Goal: Task Accomplishment & Management: Manage account settings

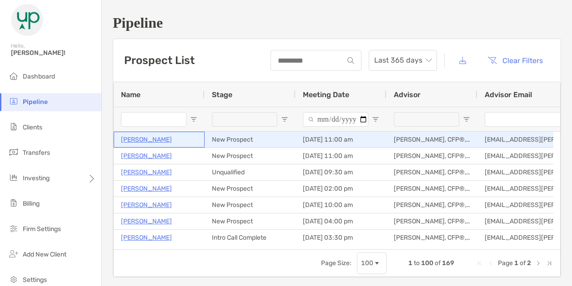
click at [136, 138] on p "Joey Ransdell" at bounding box center [146, 139] width 51 height 11
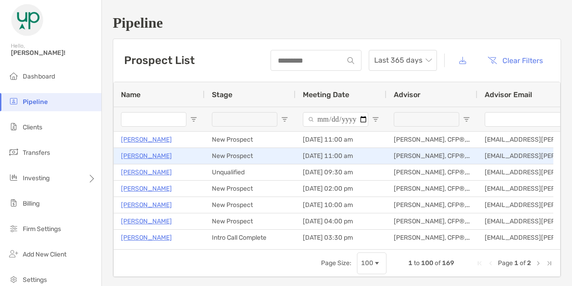
click at [143, 155] on p "[PERSON_NAME]" at bounding box center [146, 155] width 51 height 11
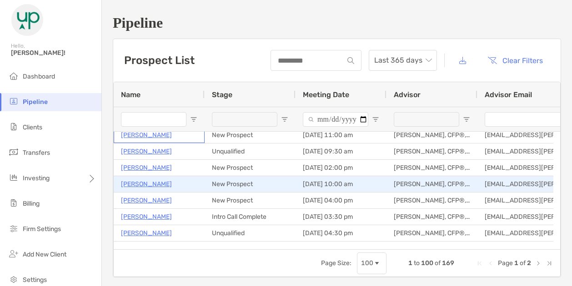
scroll to position [23, 0]
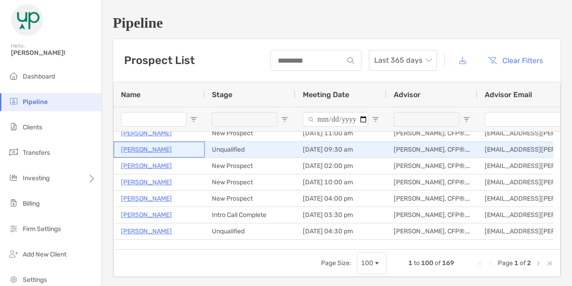
click at [144, 150] on p "David Dooley" at bounding box center [146, 149] width 51 height 11
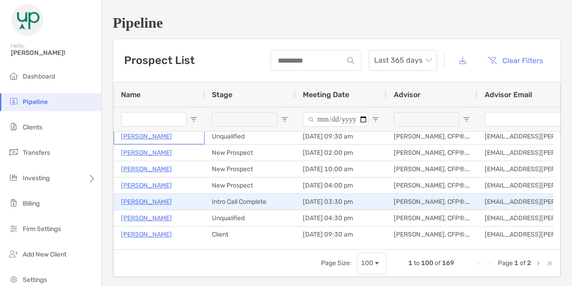
scroll to position [36, 0]
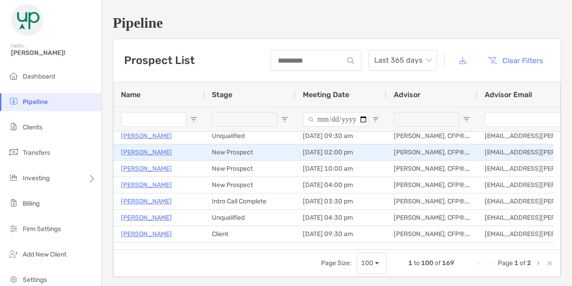
click at [155, 152] on p "John Hokavar" at bounding box center [146, 152] width 51 height 11
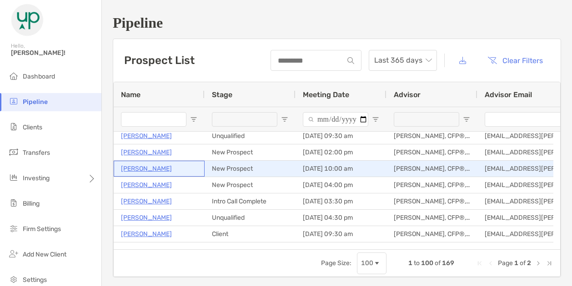
click at [146, 170] on p "Lindsay Rox" at bounding box center [146, 168] width 51 height 11
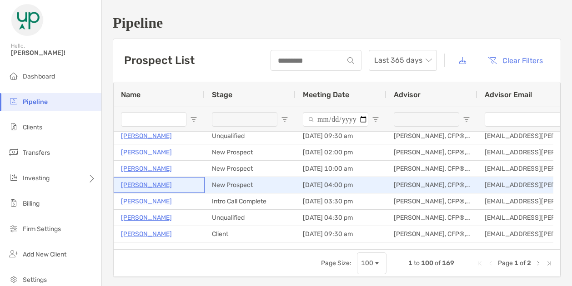
click at [147, 185] on p "Levi Werkman" at bounding box center [146, 185] width 51 height 11
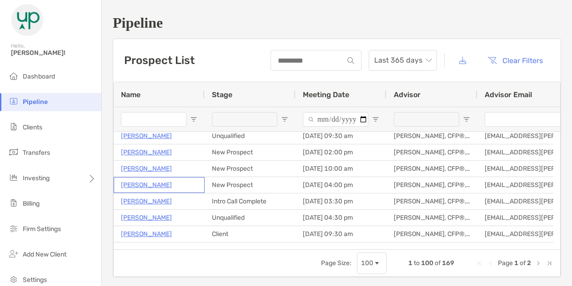
scroll to position [61, 0]
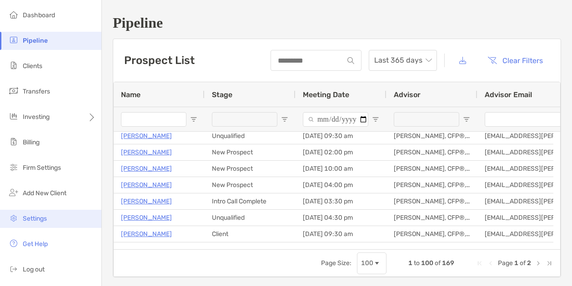
click at [34, 215] on span "Settings" at bounding box center [35, 219] width 24 height 8
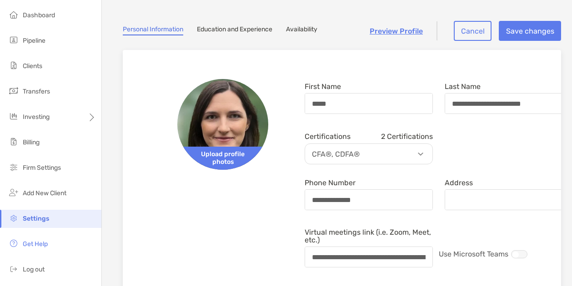
scroll to position [45, 0]
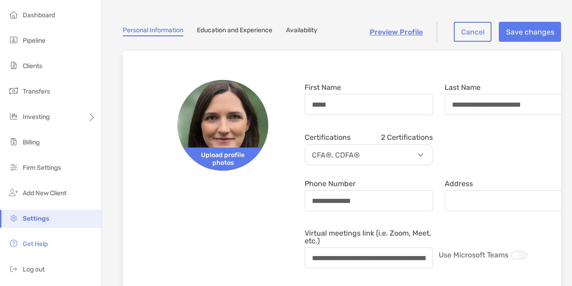
click at [309, 32] on link "Availability" at bounding box center [301, 31] width 31 height 10
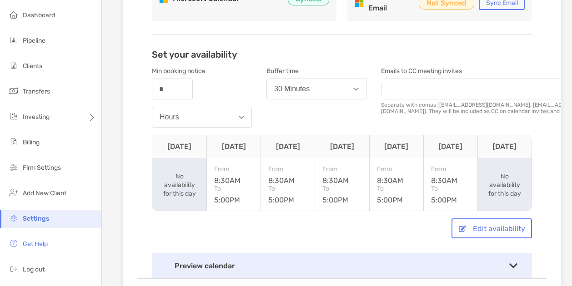
scroll to position [184, 0]
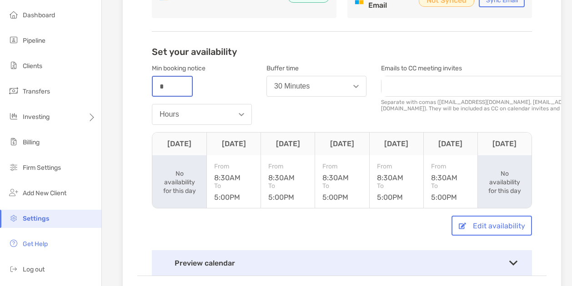
drag, startPoint x: 183, startPoint y: 92, endPoint x: 115, endPoint y: 87, distance: 68.8
click at [115, 87] on section "Settings Personal Information Education and Experience Availability Preview Pro…" at bounding box center [337, 59] width 470 height 486
type input "*"
click at [232, 89] on div "Min booking notice number * Hours" at bounding box center [202, 95] width 100 height 68
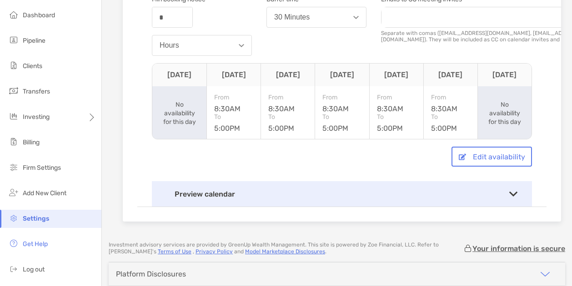
scroll to position [252, 0]
click at [485, 155] on button "Edit availability" at bounding box center [491, 158] width 80 height 20
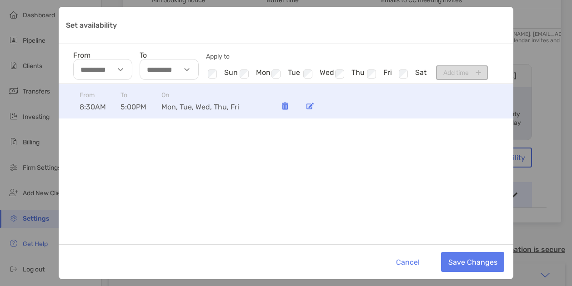
click at [310, 104] on img "Set availability" at bounding box center [309, 106] width 7 height 7
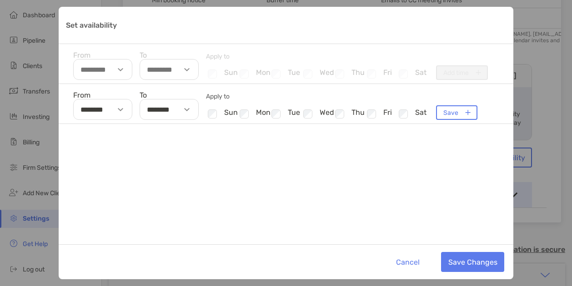
click at [189, 108] on div "Set availability" at bounding box center [188, 109] width 21 height 21
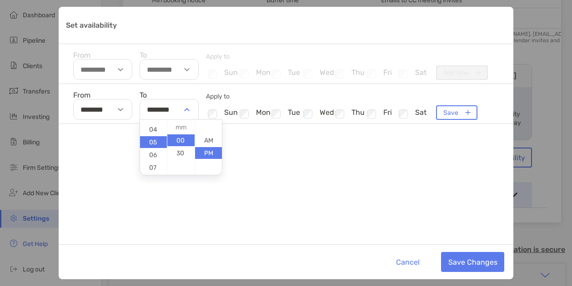
scroll to position [55, 0]
click at [154, 161] on li "07" at bounding box center [153, 162] width 27 height 12
click at [223, 205] on div "From ******** To ******** 01 02 03 04 05 06 07 08 09 10 11 12 00 30 AM PM Apply…" at bounding box center [286, 164] width 455 height 160
click at [185, 111] on div "Set availability" at bounding box center [188, 109] width 21 height 21
click at [155, 151] on li "06" at bounding box center [153, 150] width 27 height 12
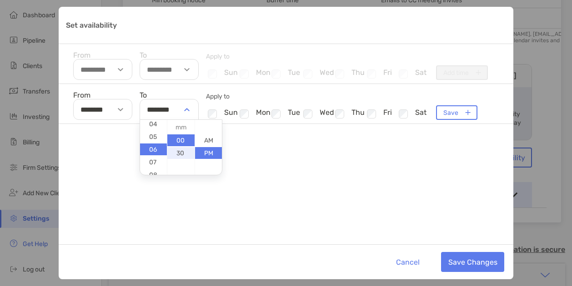
click at [178, 151] on li "30" at bounding box center [180, 153] width 27 height 12
type input "********"
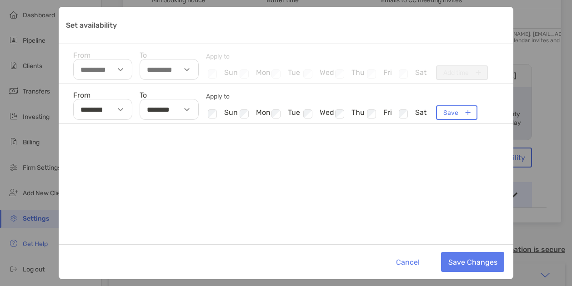
click at [315, 206] on div "From ******** To ******** Apply to Checkbox sun Checkbox mon Checkbox tue Check…" at bounding box center [286, 164] width 455 height 160
click at [468, 259] on button "Save Changes" at bounding box center [472, 262] width 63 height 20
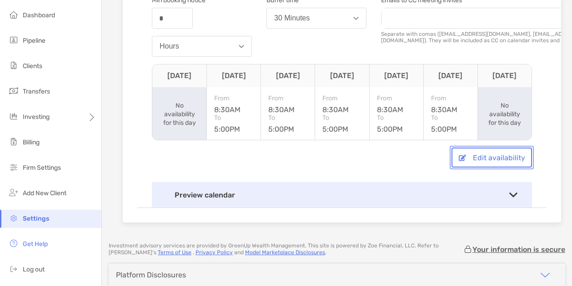
click at [470, 156] on button "Edit availability" at bounding box center [491, 158] width 80 height 20
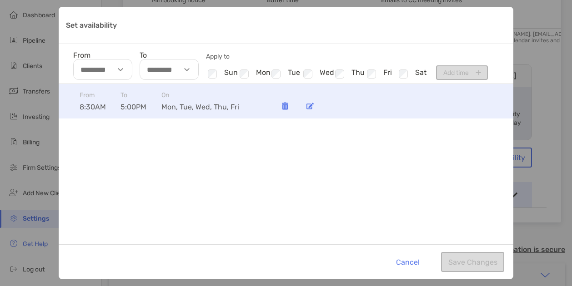
click at [313, 109] on img "Set availability" at bounding box center [309, 106] width 7 height 7
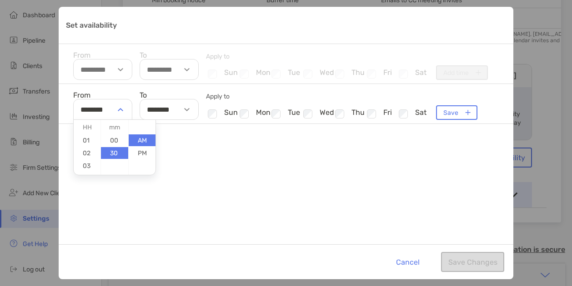
click at [124, 106] on div "Set availability" at bounding box center [121, 109] width 21 height 21
click at [112, 139] on li "00" at bounding box center [114, 141] width 27 height 12
type input "********"
click at [198, 170] on div "From ******** 01 02 03 04 05 06 07 08 09 10 11 12 00 30 AM PM To ******** Apply…" at bounding box center [286, 164] width 455 height 160
click at [185, 110] on img "Set availability" at bounding box center [186, 109] width 5 height 3
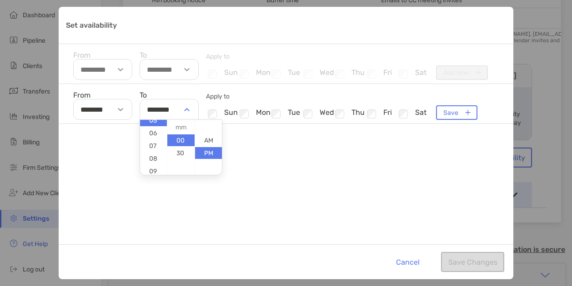
scroll to position [73, 0]
click at [153, 135] on li "06" at bounding box center [153, 131] width 27 height 12
click at [176, 152] on li "30" at bounding box center [180, 153] width 27 height 12
type input "********"
click at [302, 172] on div "From ******** To ******** 01 02 03 04 05 06 07 08 09 10 11 12 00 30 AM PM Apply…" at bounding box center [286, 164] width 455 height 160
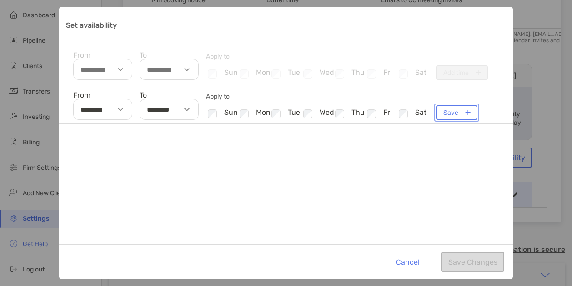
click at [456, 114] on button "Save" at bounding box center [456, 112] width 41 height 15
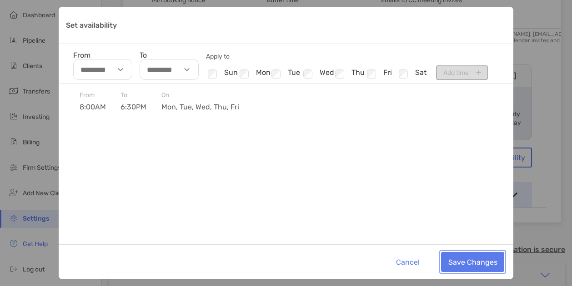
click at [466, 257] on button "Save Changes" at bounding box center [472, 262] width 63 height 20
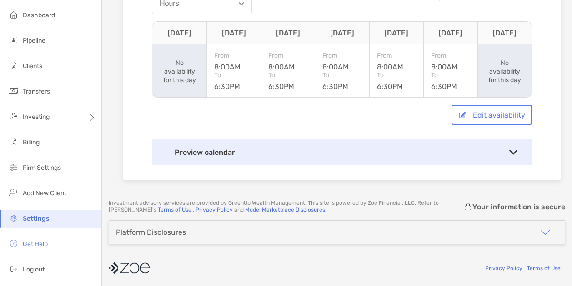
scroll to position [301, 0]
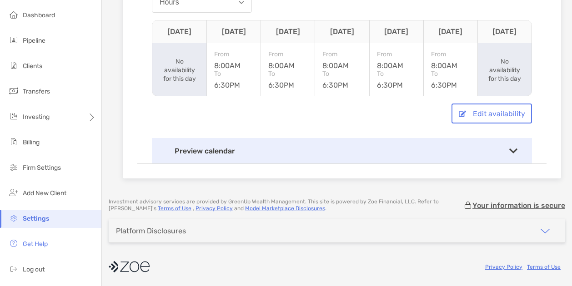
click at [359, 144] on div "Preview calendar" at bounding box center [342, 150] width 380 height 25
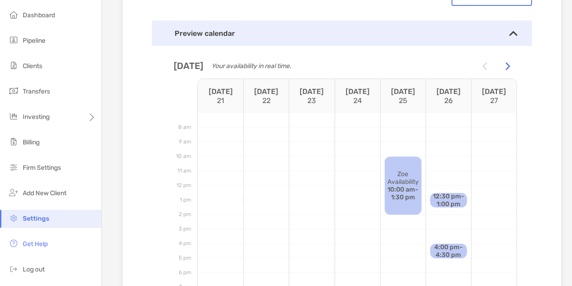
scroll to position [404, 0]
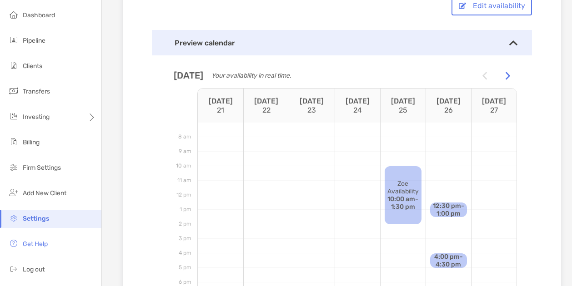
click at [499, 70] on div at bounding box center [508, 75] width 18 height 18
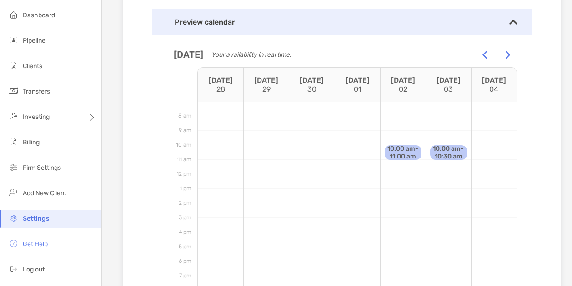
scroll to position [424, 0]
click at [506, 53] on img at bounding box center [508, 56] width 5 height 8
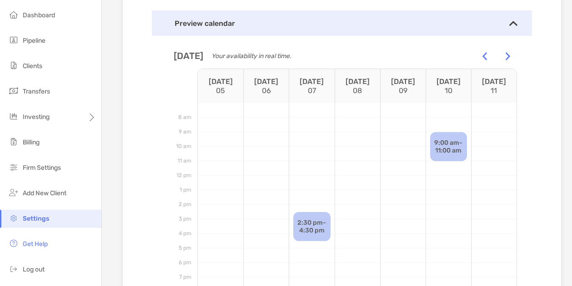
click at [482, 56] on img at bounding box center [484, 56] width 5 height 8
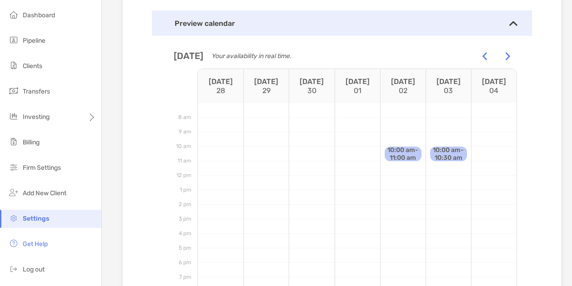
click at [482, 56] on img at bounding box center [484, 56] width 5 height 8
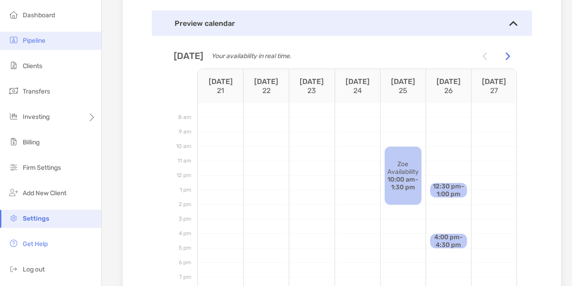
click at [36, 42] on span "Pipeline" at bounding box center [34, 41] width 23 height 8
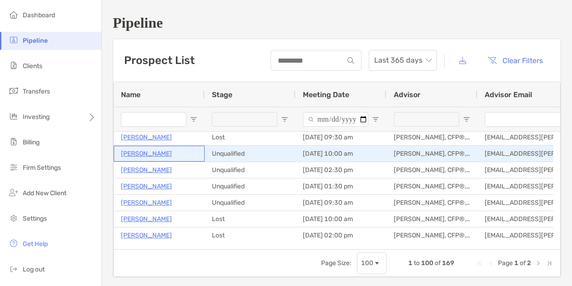
click at [150, 154] on p "Marilyn Dimayo" at bounding box center [146, 153] width 51 height 11
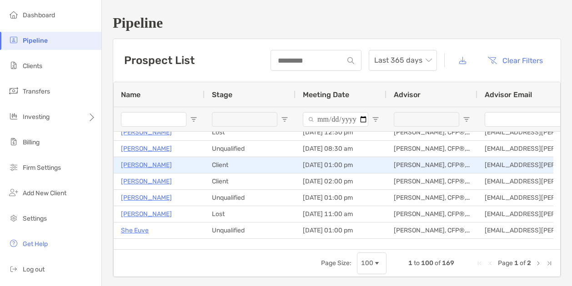
click at [151, 166] on p "Christine Melendes" at bounding box center [146, 165] width 51 height 11
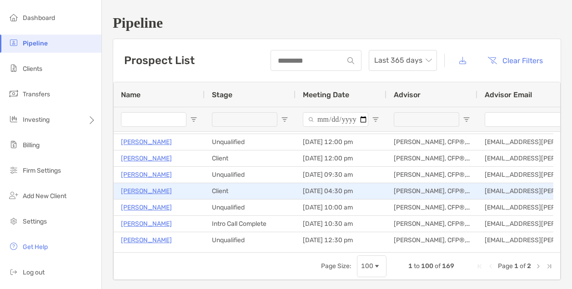
scroll to position [659, 0]
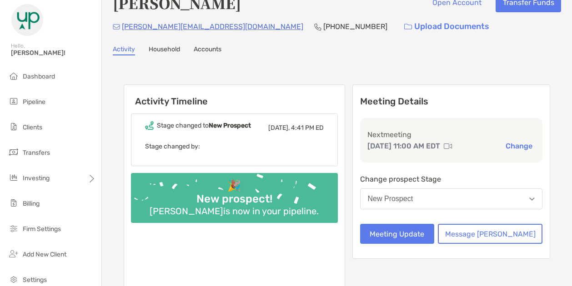
scroll to position [18, 0]
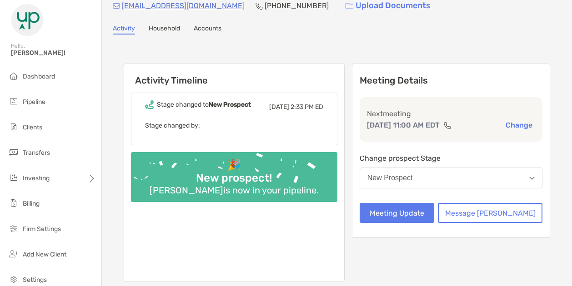
scroll to position [11, 0]
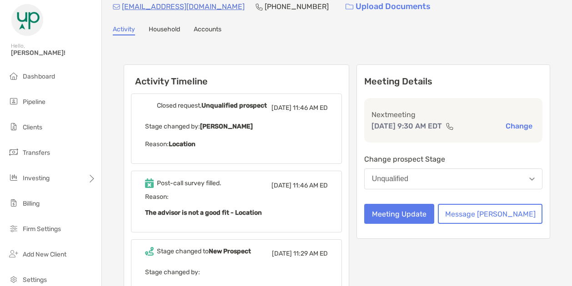
scroll to position [10, 0]
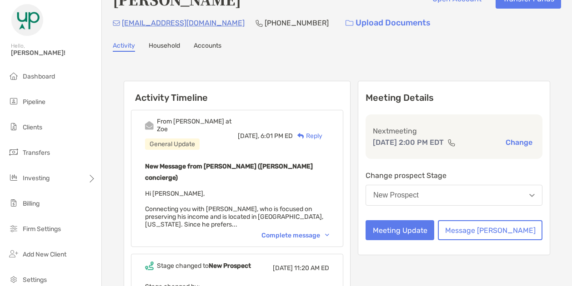
scroll to position [23, 0]
click at [315, 231] on div "Complete message" at bounding box center [295, 235] width 68 height 8
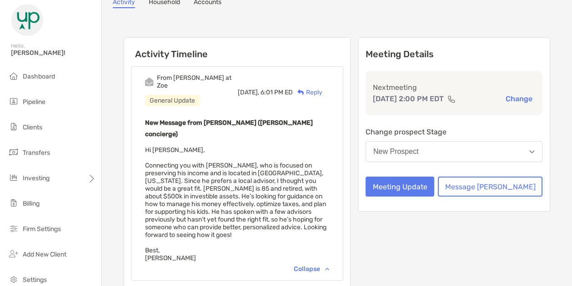
scroll to position [67, 0]
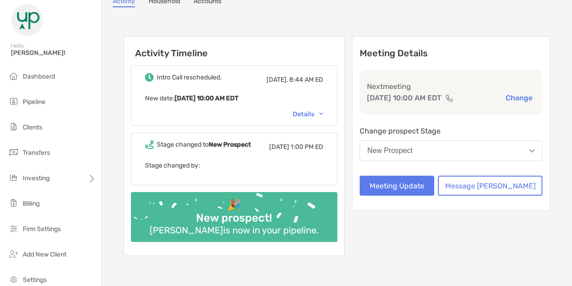
scroll to position [105, 0]
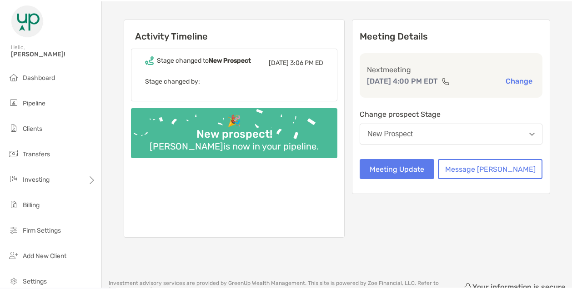
scroll to position [85, 0]
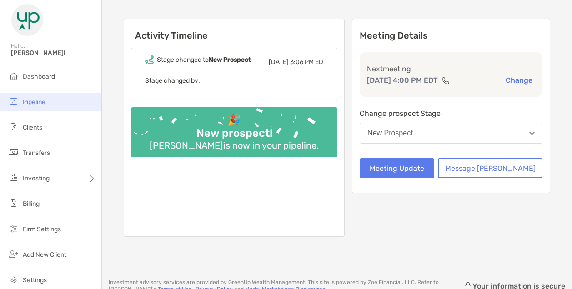
click at [34, 100] on span "Pipeline" at bounding box center [34, 102] width 23 height 8
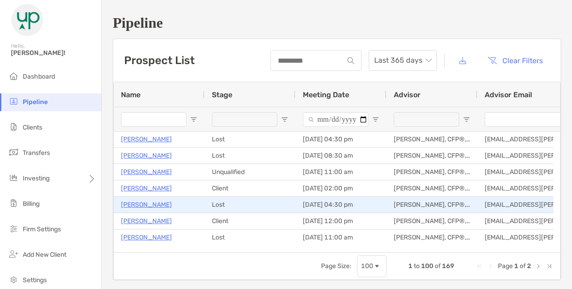
scroll to position [102, 0]
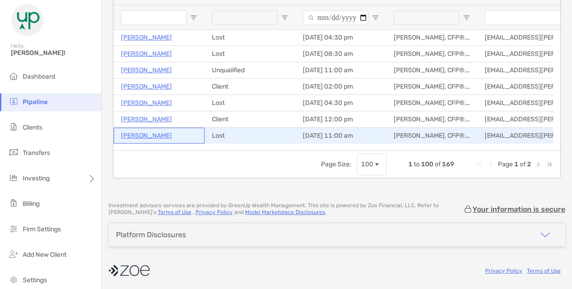
click at [147, 134] on p "Kim Sanders" at bounding box center [146, 135] width 51 height 11
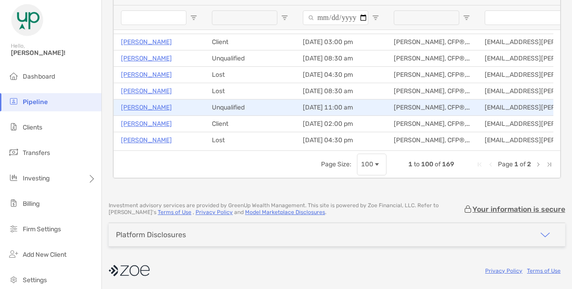
scroll to position [1483, 0]
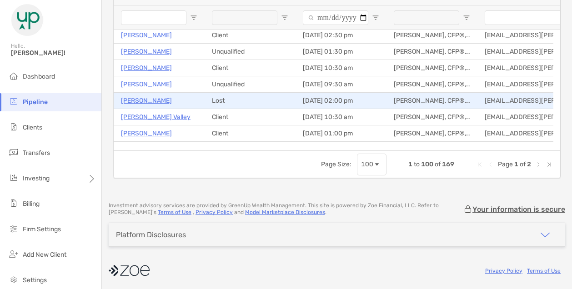
click at [139, 100] on p "[PERSON_NAME]" at bounding box center [146, 100] width 51 height 11
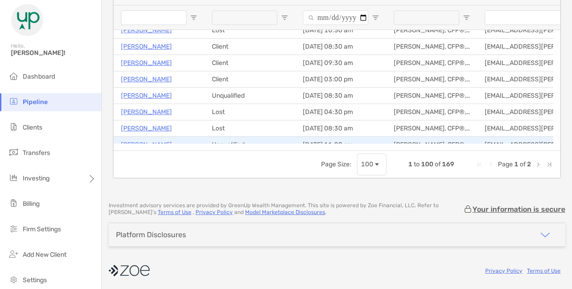
scroll to position [1523, 0]
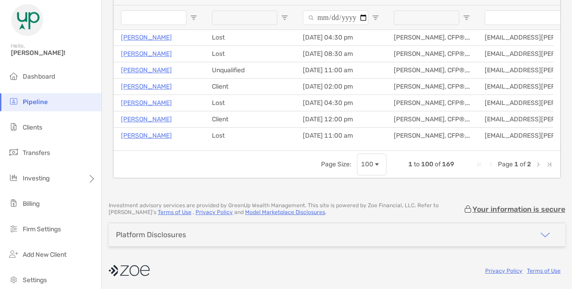
drag, startPoint x: 531, startPoint y: 163, endPoint x: 418, endPoint y: 153, distance: 114.1
click at [535, 163] on span "Next Page" at bounding box center [538, 164] width 7 height 7
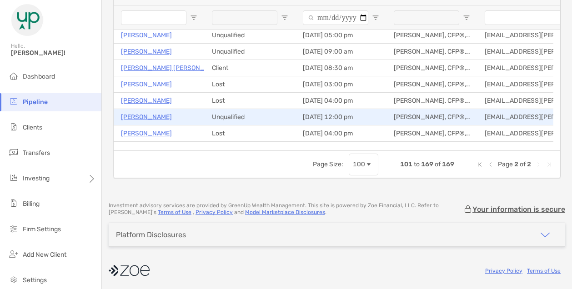
scroll to position [657, 0]
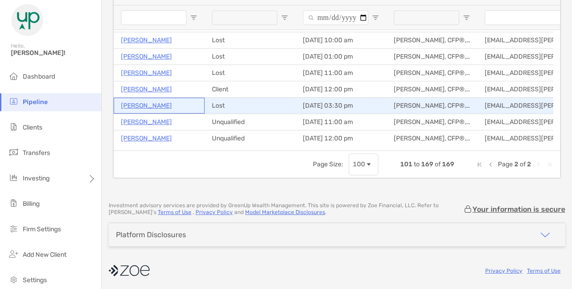
click at [159, 104] on p "Laurie Sherman Graff" at bounding box center [146, 105] width 51 height 11
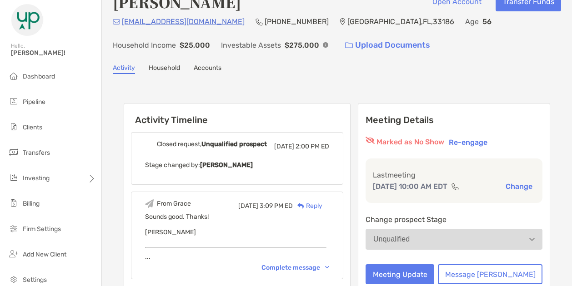
scroll to position [19, 0]
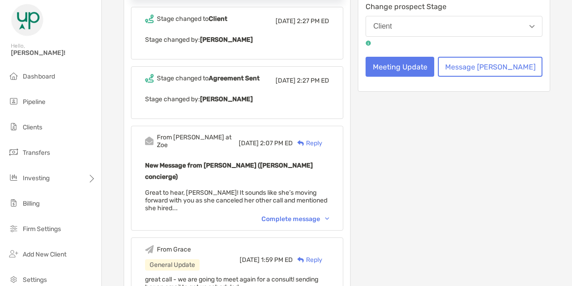
scroll to position [212, 0]
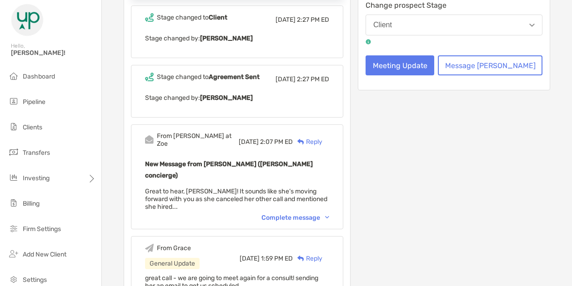
click at [325, 214] on div "Complete message" at bounding box center [295, 218] width 68 height 8
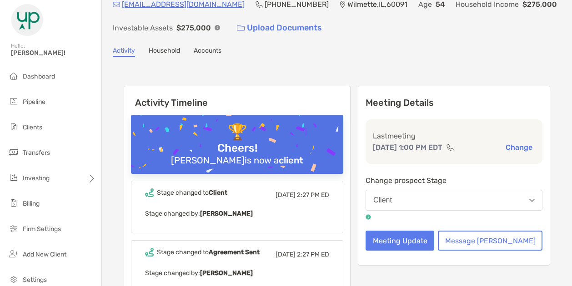
scroll to position [37, 0]
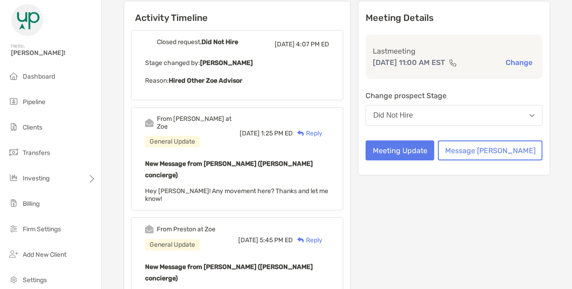
scroll to position [139, 0]
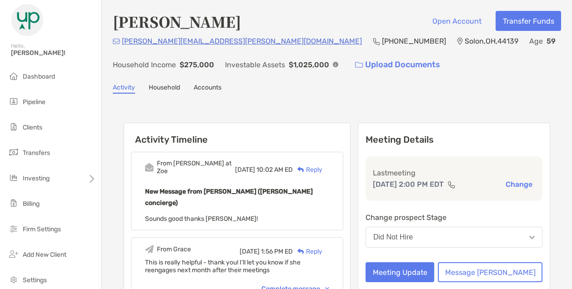
scroll to position [25, 0]
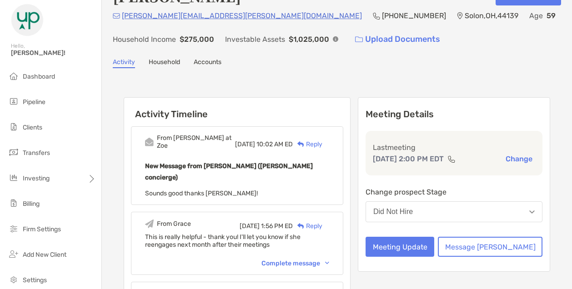
click at [311, 260] on div "Complete message" at bounding box center [295, 264] width 68 height 8
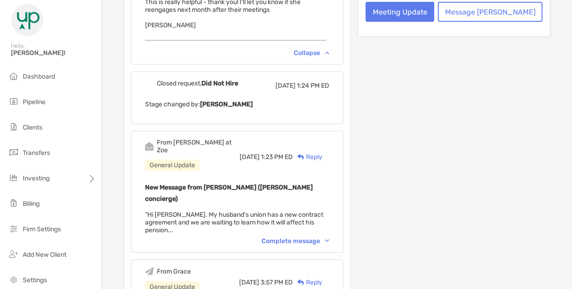
scroll to position [272, 0]
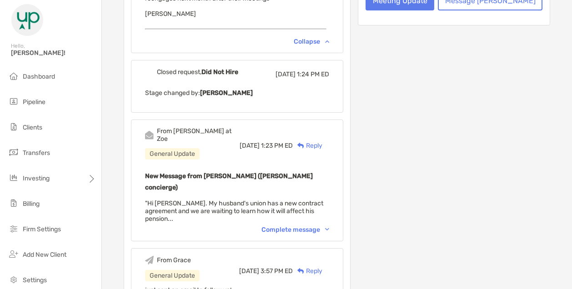
click at [319, 226] on div "Complete message" at bounding box center [295, 230] width 68 height 8
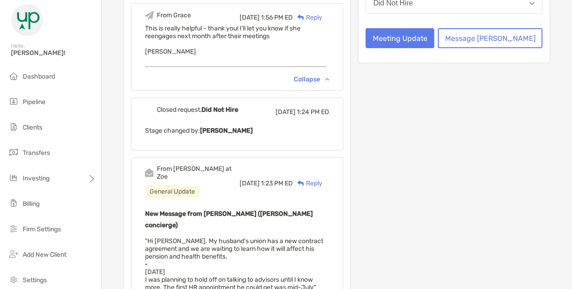
scroll to position [221, 0]
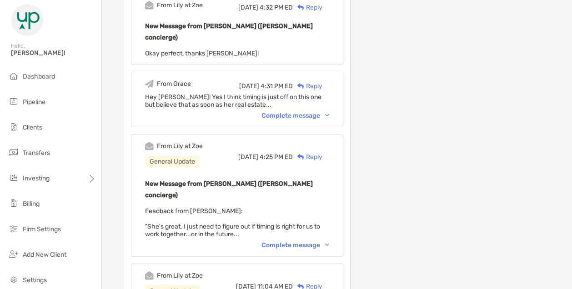
scroll to position [402, 0]
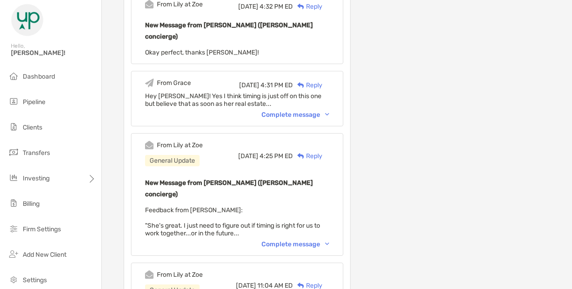
click at [320, 241] on div "Complete message" at bounding box center [295, 245] width 68 height 8
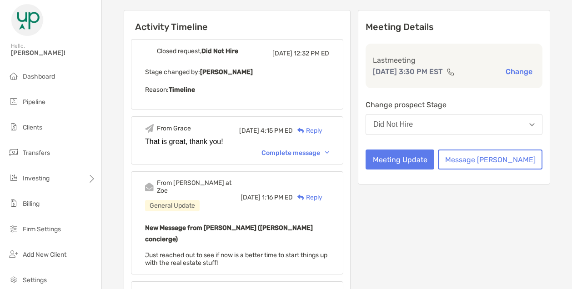
scroll to position [0, 0]
